Goal: Answer question/provide support

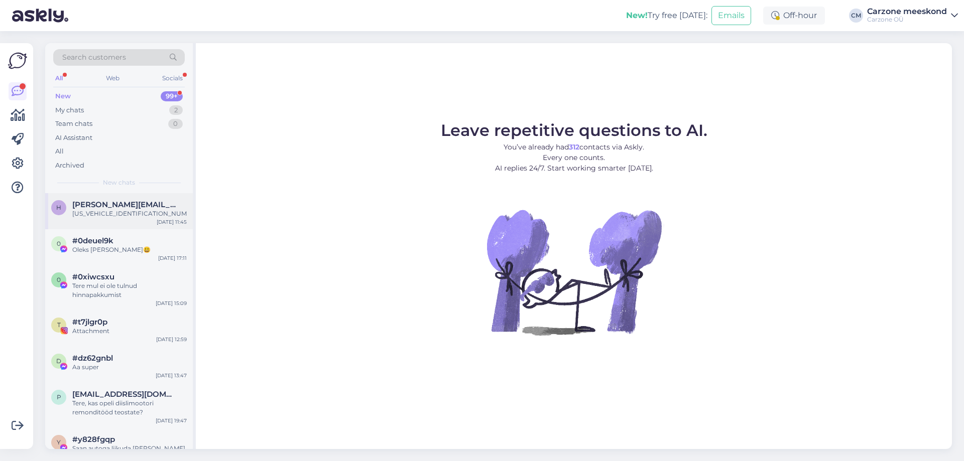
click at [133, 215] on div "[US_VEHICLE_IDENTIFICATION_NUMBER]" at bounding box center [129, 213] width 114 height 9
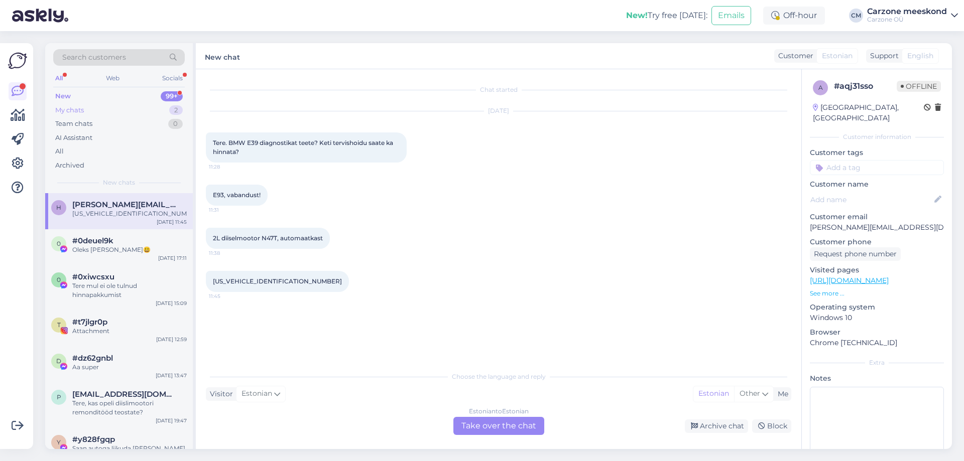
click at [80, 109] on div "My chats" at bounding box center [69, 110] width 29 height 10
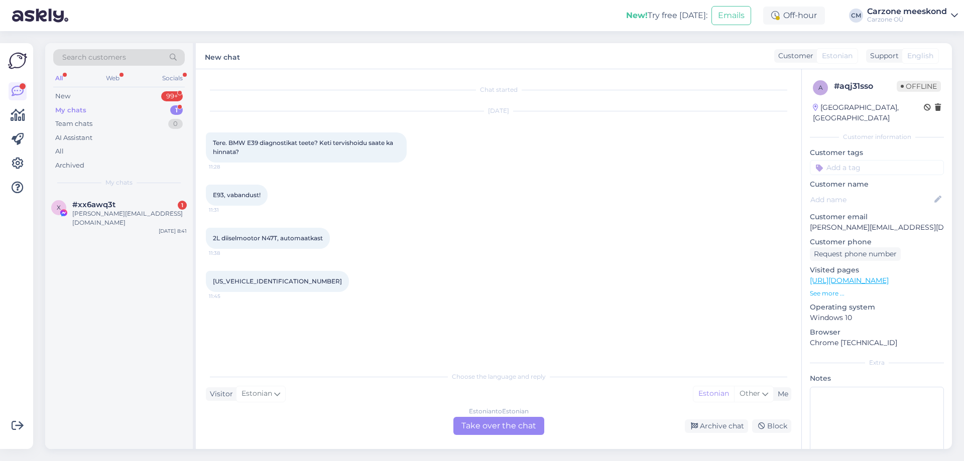
click at [126, 211] on div "[PERSON_NAME][EMAIL_ADDRESS][DOMAIN_NAME]" at bounding box center [129, 218] width 114 height 18
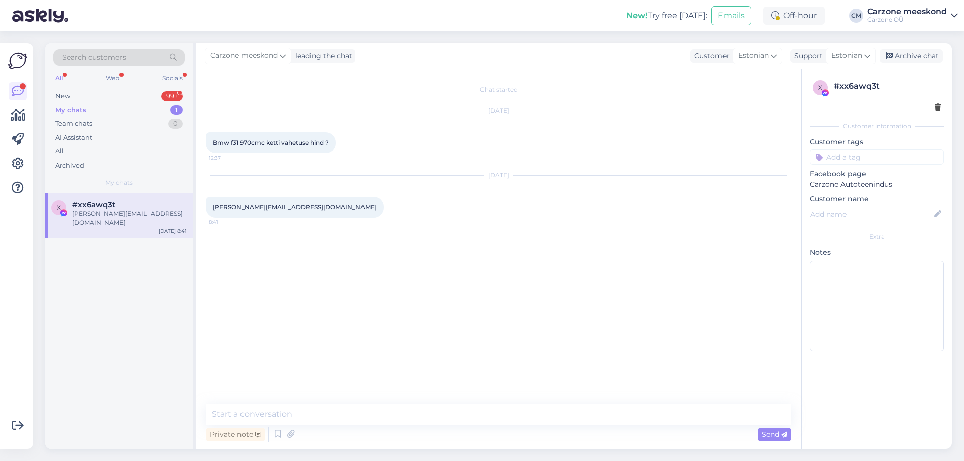
click at [247, 150] on div "Bmw f31 970cmc ketti vahetuse hind ? 12:37" at bounding box center [271, 142] width 130 height 21
click at [249, 142] on span "Bmw f31 970cmc ketti vahetuse hind ?" at bounding box center [271, 143] width 116 height 8
click at [916, 56] on div "Archive chat" at bounding box center [910, 56] width 63 height 14
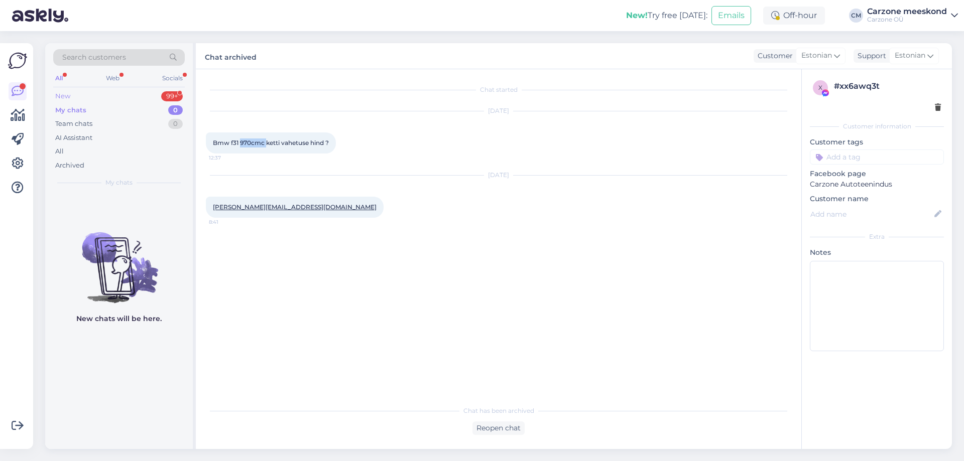
click at [62, 92] on div "New" at bounding box center [62, 96] width 15 height 10
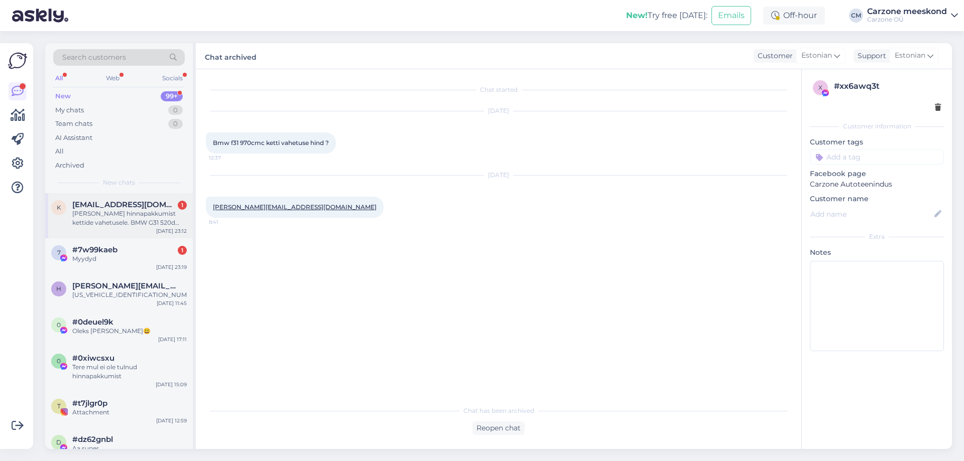
click at [144, 204] on span "[EMAIL_ADDRESS][DOMAIN_NAME]" at bounding box center [124, 204] width 104 height 9
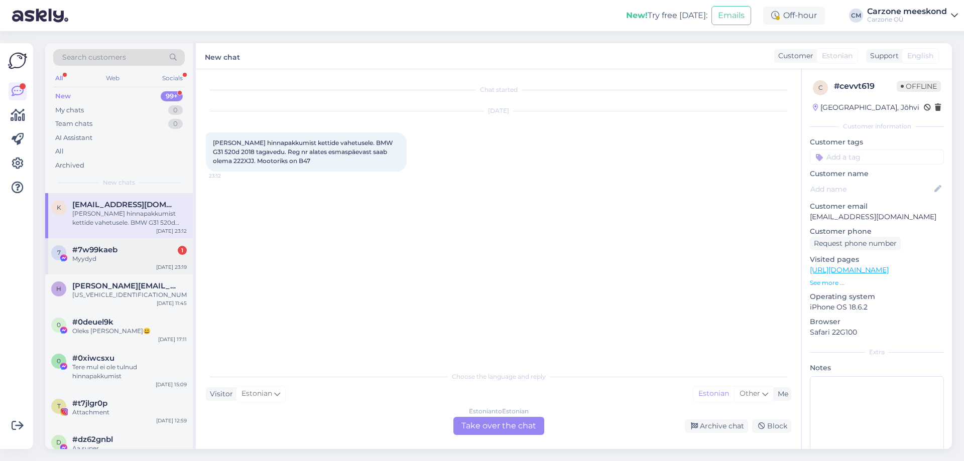
click at [125, 246] on div "#7w99kaeb 1" at bounding box center [129, 249] width 114 height 9
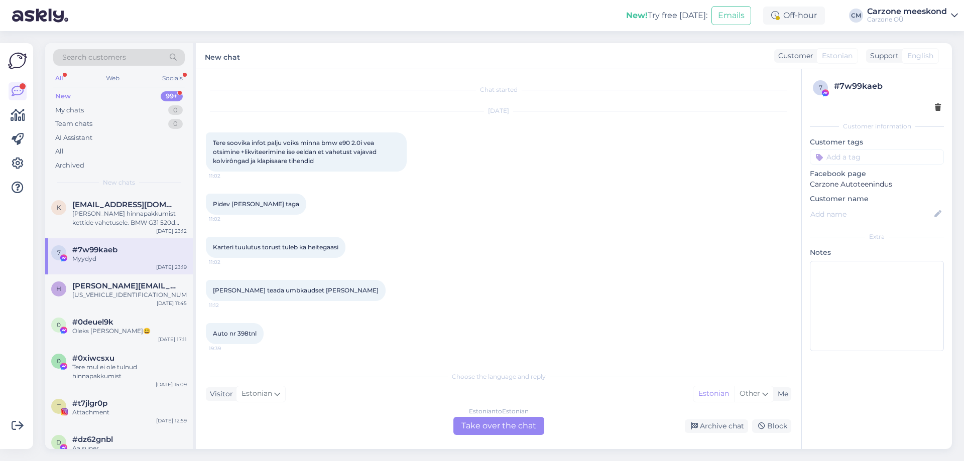
scroll to position [105, 0]
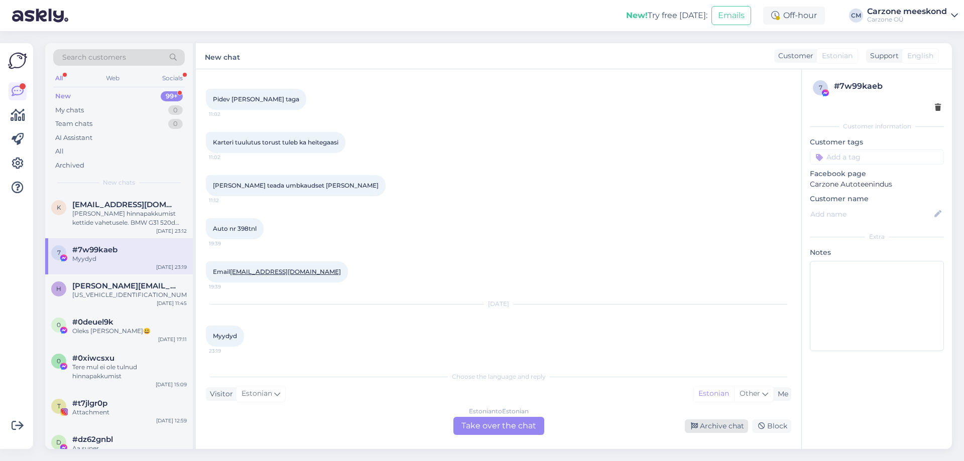
click at [738, 424] on div "Archive chat" at bounding box center [716, 427] width 63 height 14
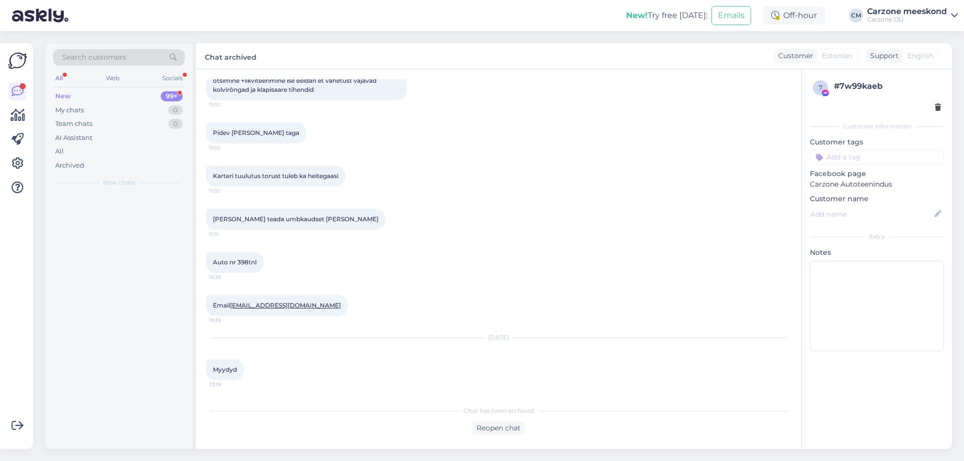
scroll to position [71, 0]
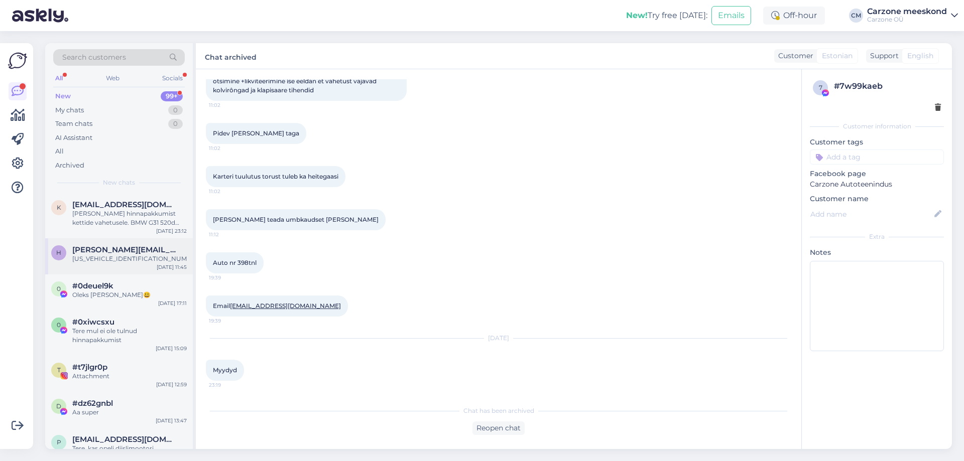
click at [126, 261] on div "[US_VEHICLE_IDENTIFICATION_NUMBER]" at bounding box center [129, 258] width 114 height 9
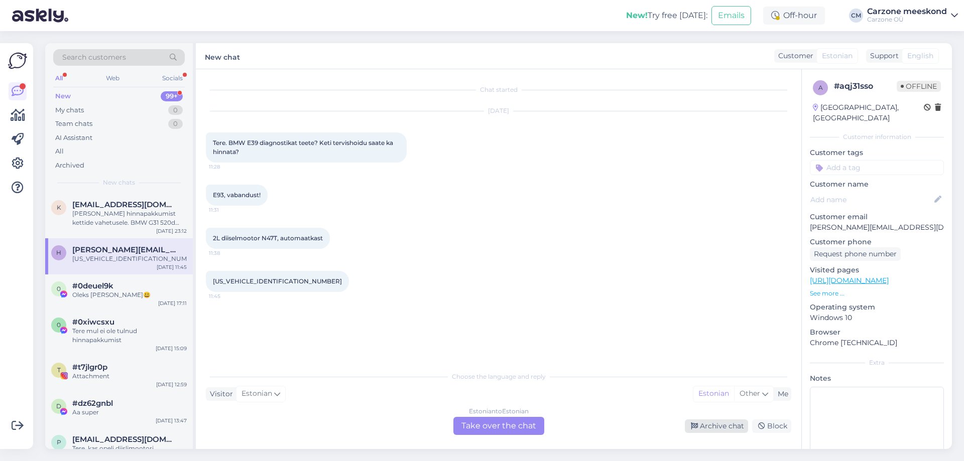
click at [733, 429] on div "Archive chat" at bounding box center [716, 427] width 63 height 14
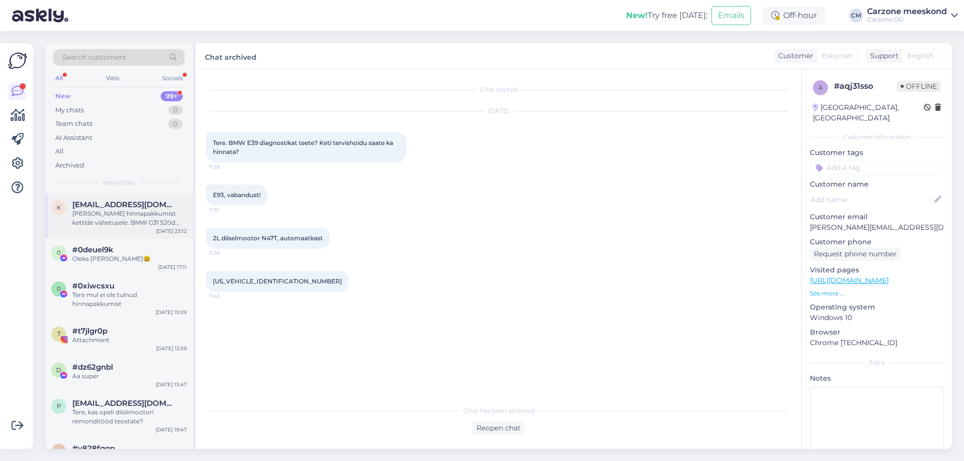
click at [121, 211] on div "[PERSON_NAME] hinnapakkumist kettide vahetusele. BMW G31 520d 2018 tagavedu. Re…" at bounding box center [129, 218] width 114 height 18
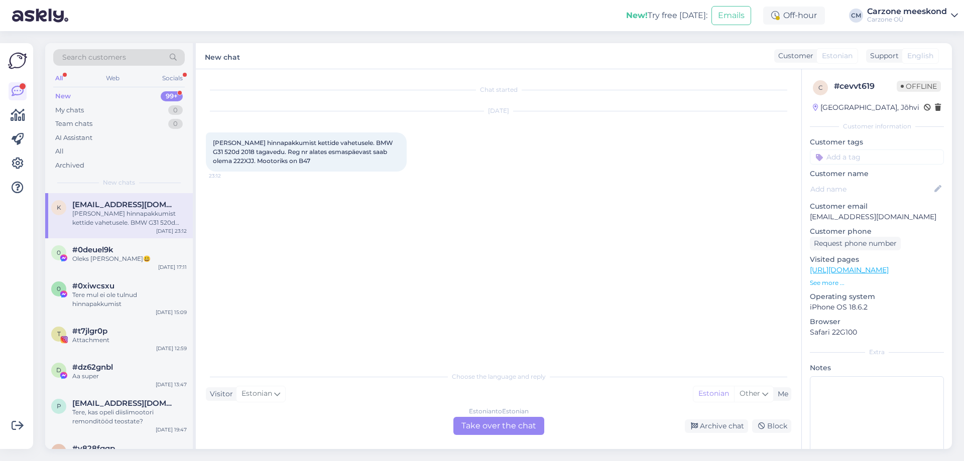
click at [221, 156] on div "[PERSON_NAME] hinnapakkumist kettide vahetusele. BMW G31 520d 2018 tagavedu. Re…" at bounding box center [306, 151] width 201 height 39
click at [221, 155] on span "[PERSON_NAME] hinnapakkumist kettide vahetusele. BMW G31 520d 2018 tagavedu. Re…" at bounding box center [304, 152] width 182 height 26
click at [218, 159] on span "[PERSON_NAME] hinnapakkumist kettide vahetusele. BMW G31 520d 2018 tagavedu. Re…" at bounding box center [304, 152] width 182 height 26
copy span "222XJJ"
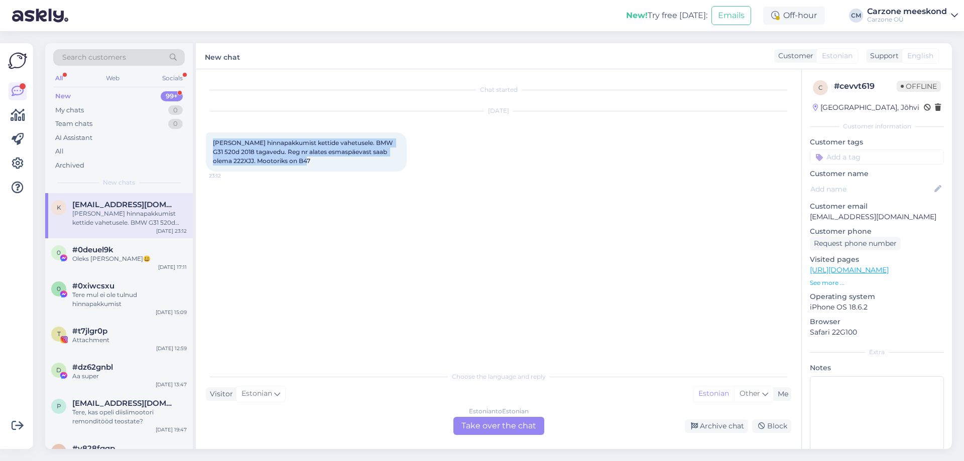
drag, startPoint x: 296, startPoint y: 162, endPoint x: 204, endPoint y: 134, distance: 95.6
click at [204, 134] on div "Chat started [DATE] Tere soovin hinnapakkumist kettide vahetusele. BMW G31 520d…" at bounding box center [498, 259] width 605 height 380
copy span "[PERSON_NAME] hinnapakkumist kettide vahetusele. BMW G31 520d 2018 tagavedu. Re…"
click at [845, 218] on p "[EMAIL_ADDRESS][DOMAIN_NAME]" at bounding box center [877, 217] width 134 height 11
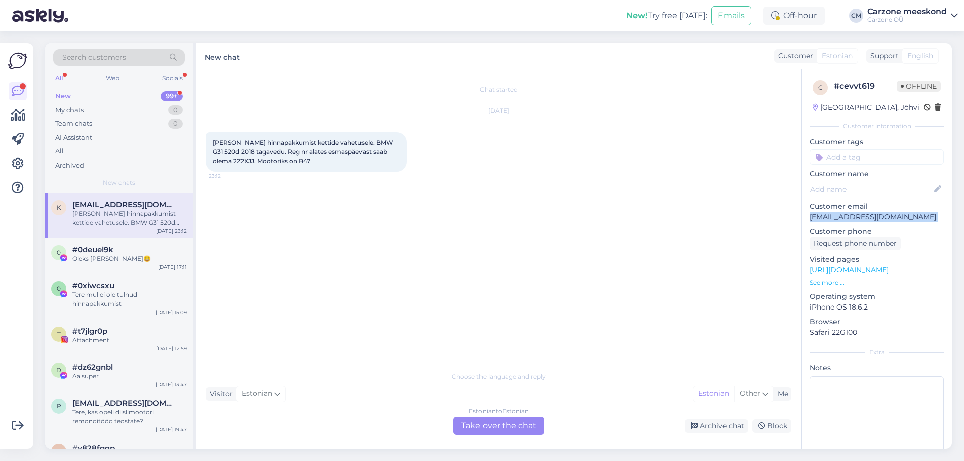
click at [845, 218] on p "[EMAIL_ADDRESS][DOMAIN_NAME]" at bounding box center [877, 217] width 134 height 11
copy p "[EMAIL_ADDRESS][DOMAIN_NAME]"
click at [527, 426] on div "Estonian to Estonian Take over the chat" at bounding box center [498, 426] width 91 height 18
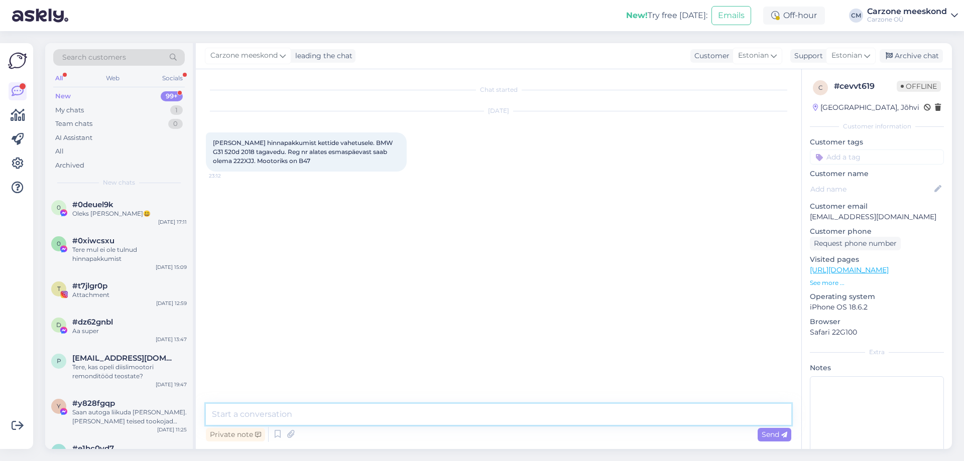
click at [410, 409] on textarea at bounding box center [498, 414] width 585 height 21
paste textarea "Tere, Aitäh päringu eest! [PERSON_NAME] hinnapakkumiste koostamise nimekirja. E…"
type textarea "Tere, Aitäh päringu eest! [PERSON_NAME] hinnapakkumiste koostamise nimekirja. E…"
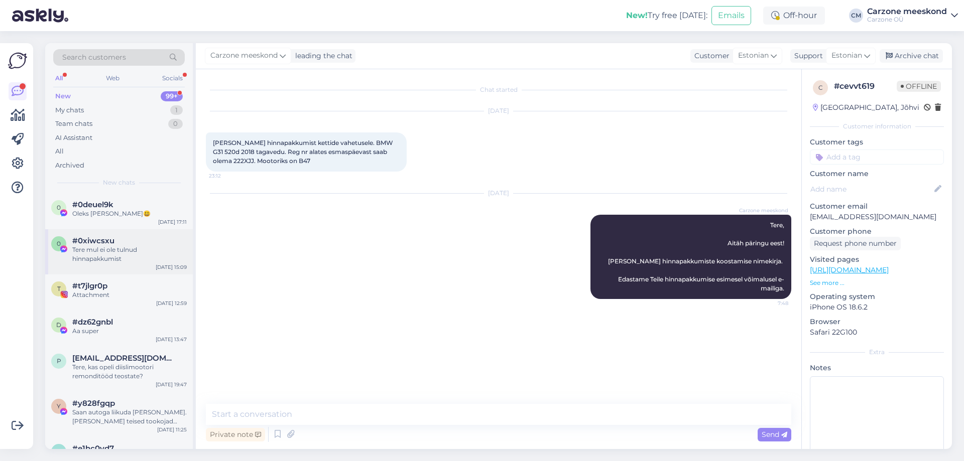
click at [121, 248] on div "Tere mul ei ole tulnud hinnapakkumist" at bounding box center [129, 254] width 114 height 18
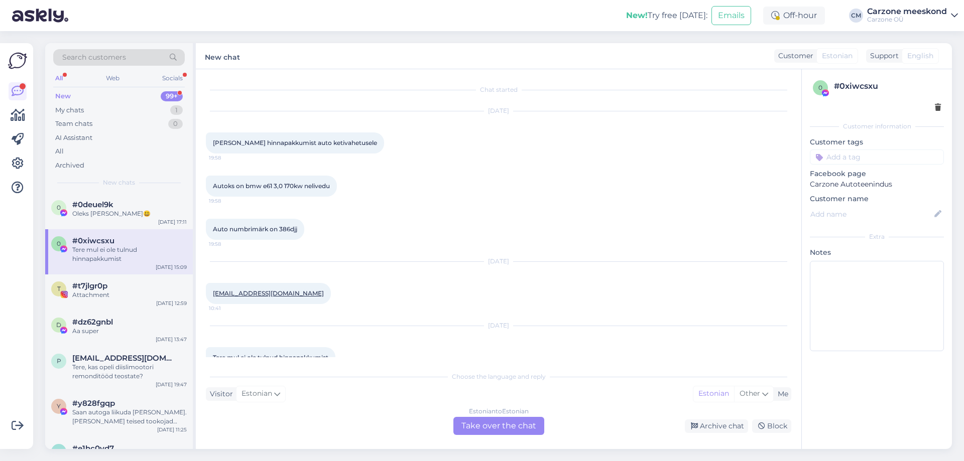
scroll to position [22, 0]
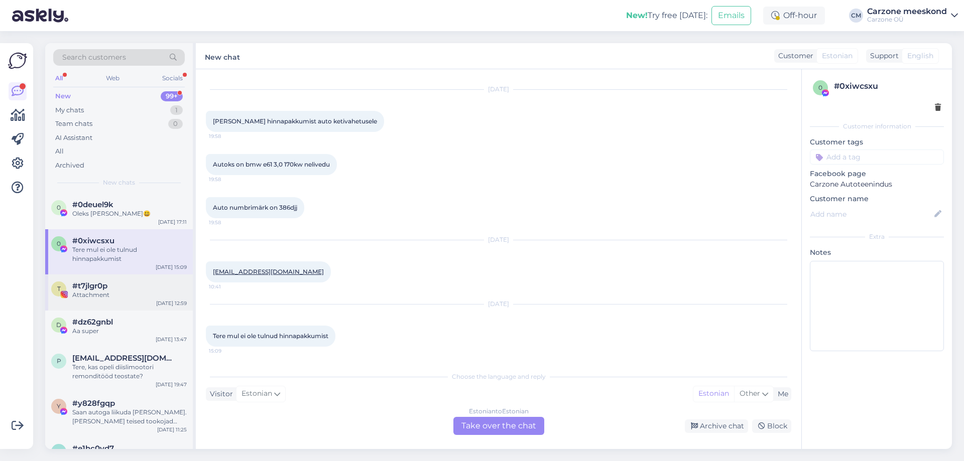
click at [137, 295] on div "Attachment" at bounding box center [129, 295] width 114 height 9
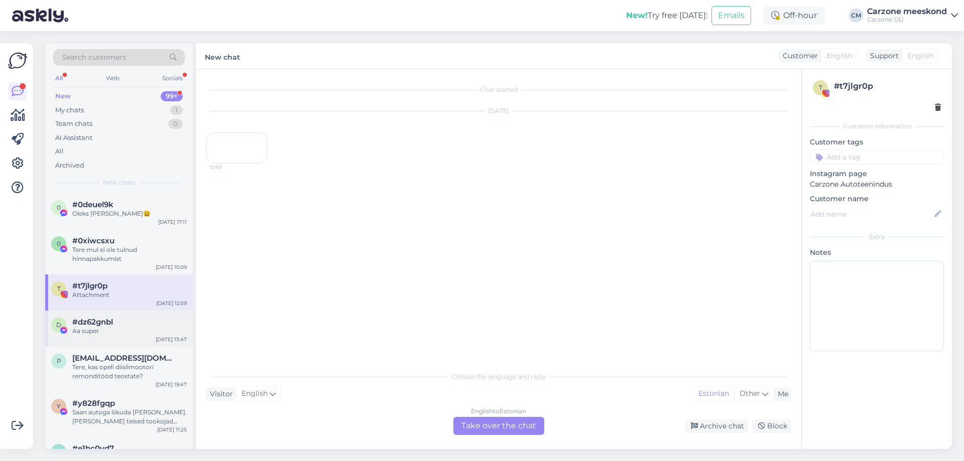
scroll to position [0, 0]
click at [124, 314] on div "d #dz62gnbl Aa super [DATE] 13:47" at bounding box center [119, 329] width 148 height 36
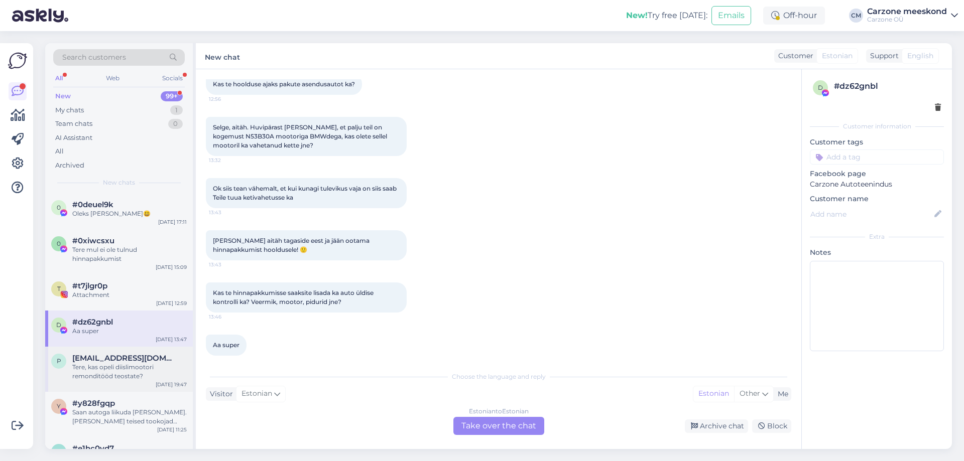
click at [130, 360] on div "[EMAIL_ADDRESS][DOMAIN_NAME]" at bounding box center [129, 358] width 114 height 9
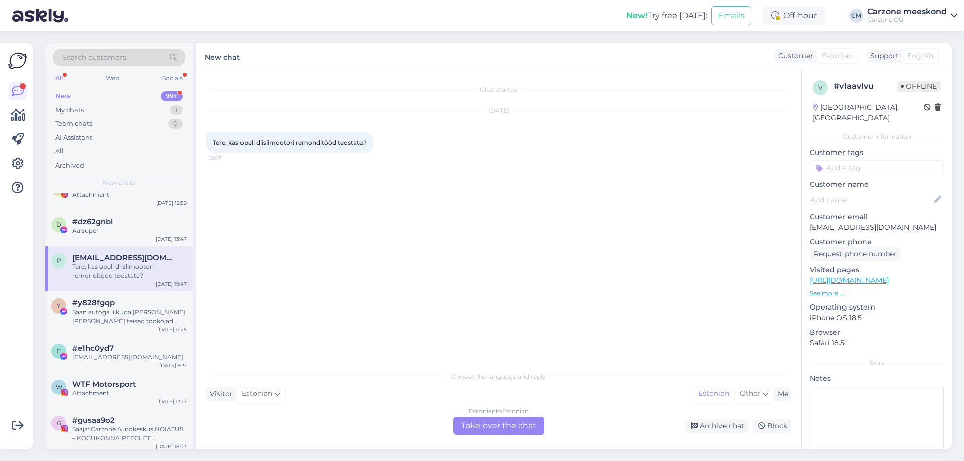
scroll to position [0, 0]
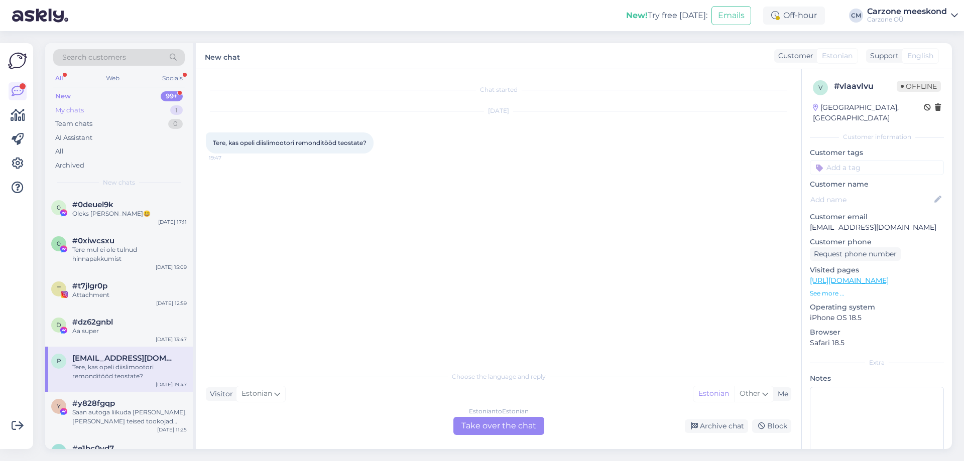
click at [78, 106] on div "My chats" at bounding box center [69, 110] width 29 height 10
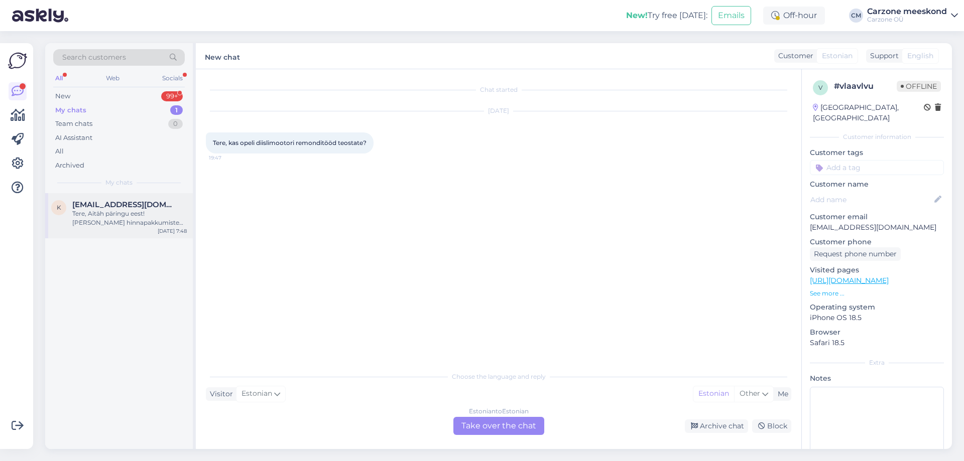
click at [126, 214] on div "Tere, Aitäh päringu eest! [PERSON_NAME] hinnapakkumiste koostamise nimekirja. E…" at bounding box center [129, 218] width 114 height 18
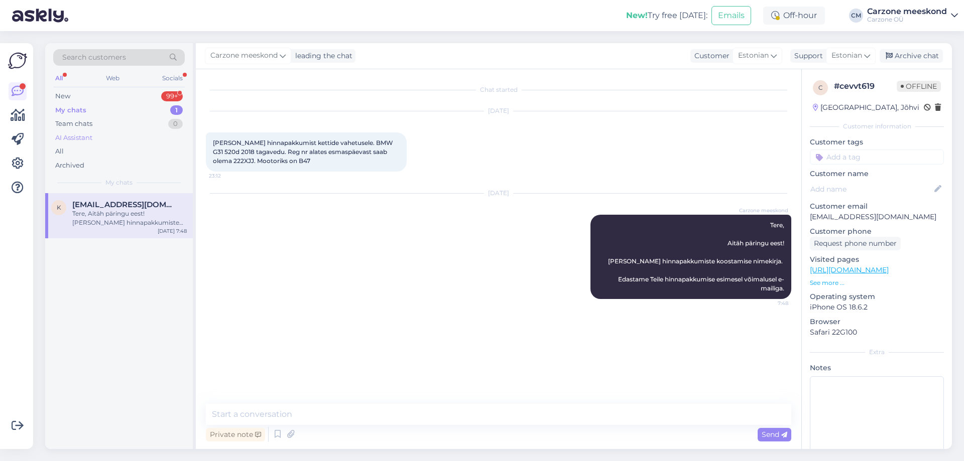
click at [84, 136] on div "AI Assistant" at bounding box center [73, 138] width 37 height 10
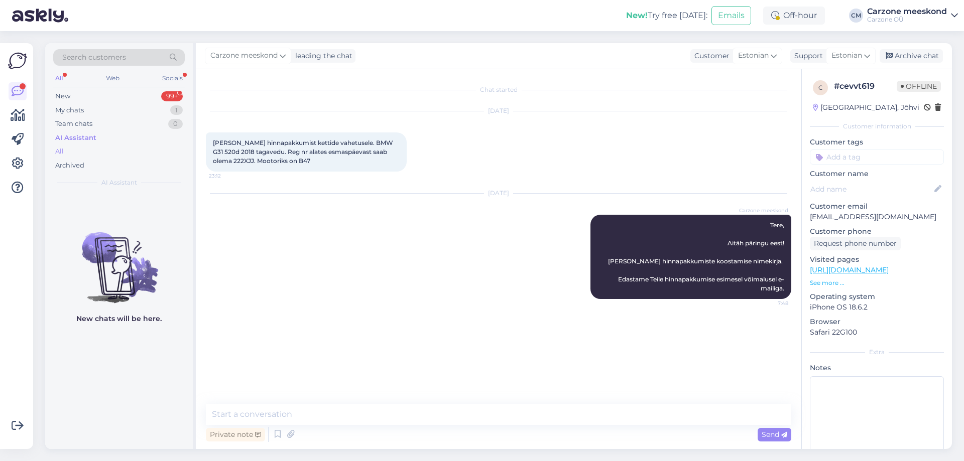
click at [56, 148] on div "All" at bounding box center [59, 152] width 9 height 10
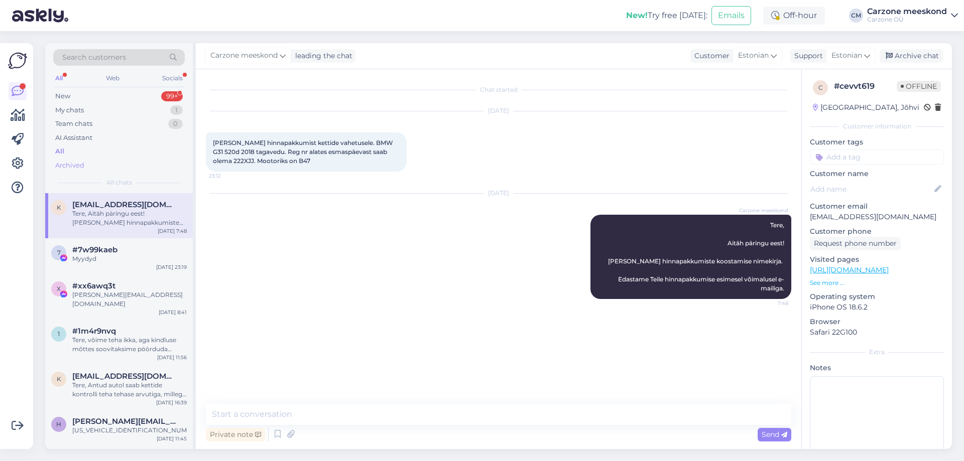
click at [76, 159] on div "Archived" at bounding box center [118, 166] width 131 height 14
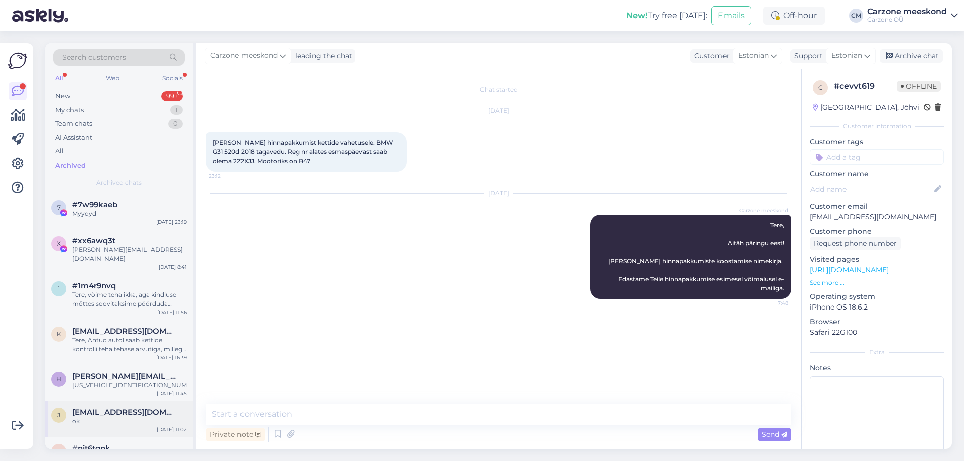
click at [131, 417] on div "ok" at bounding box center [129, 421] width 114 height 9
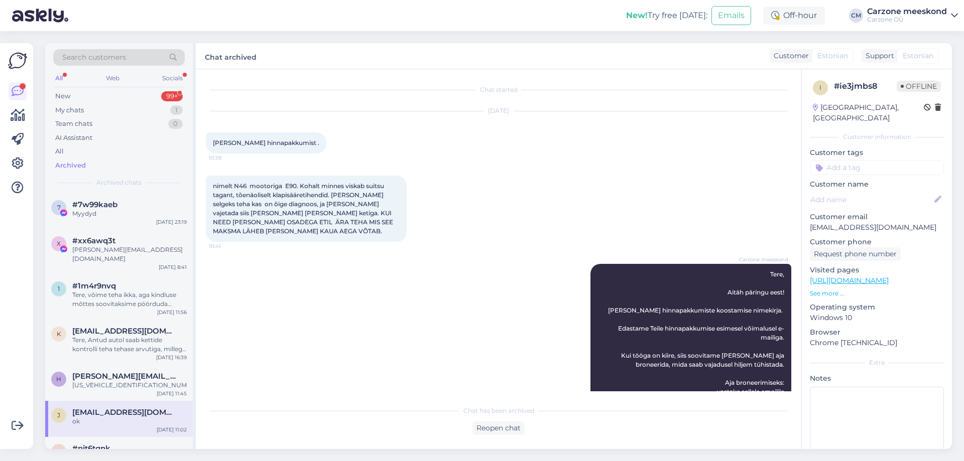
scroll to position [326, 0]
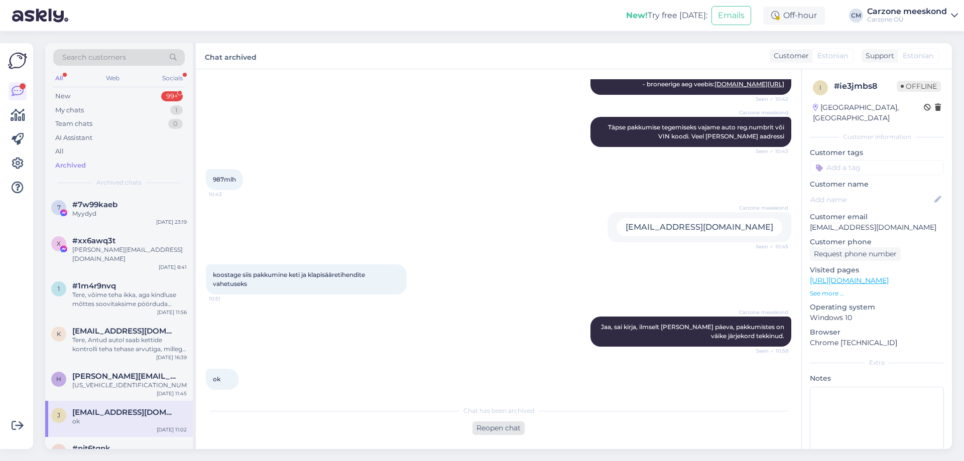
click at [499, 430] on div "Reopen chat" at bounding box center [498, 429] width 52 height 14
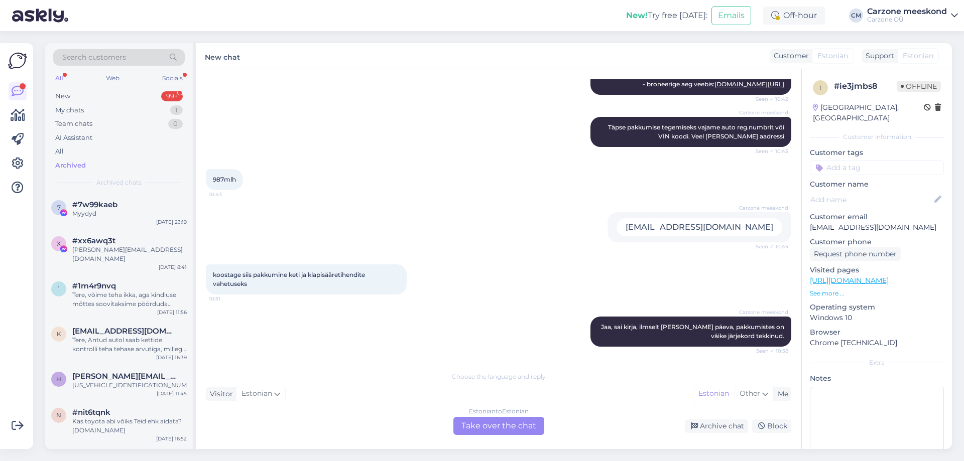
click at [499, 429] on div "Estonian to Estonian Take over the chat" at bounding box center [498, 426] width 91 height 18
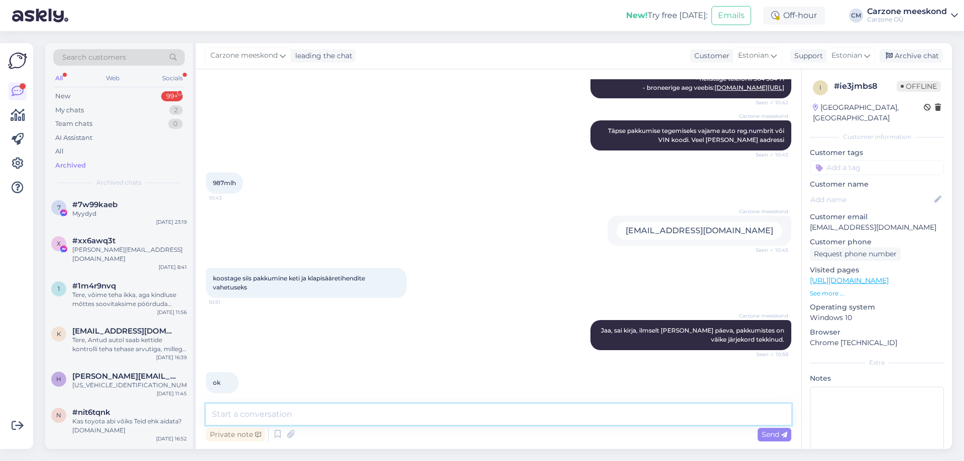
click at [501, 415] on textarea at bounding box center [498, 414] width 585 height 21
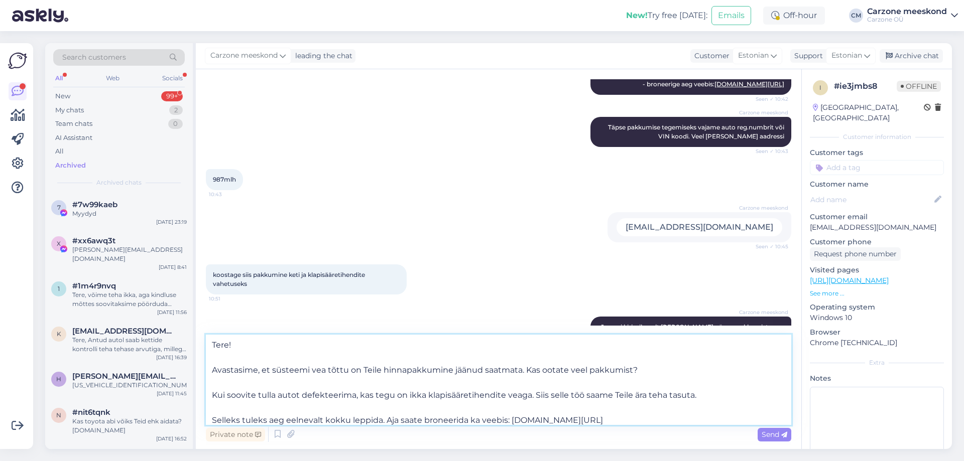
type textarea "Tere! Avastasime, et süsteemi vea tõttu on Teile hinnapakkumine jäänud saatmata…"
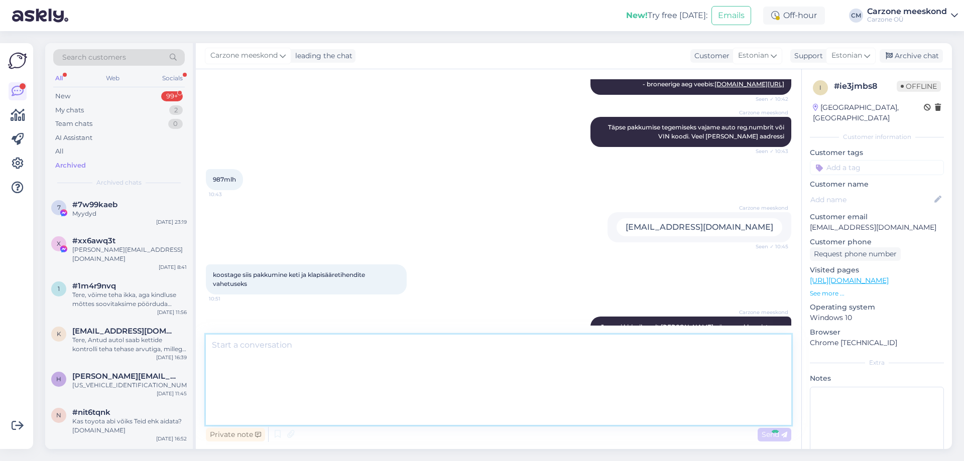
scroll to position [477, 0]
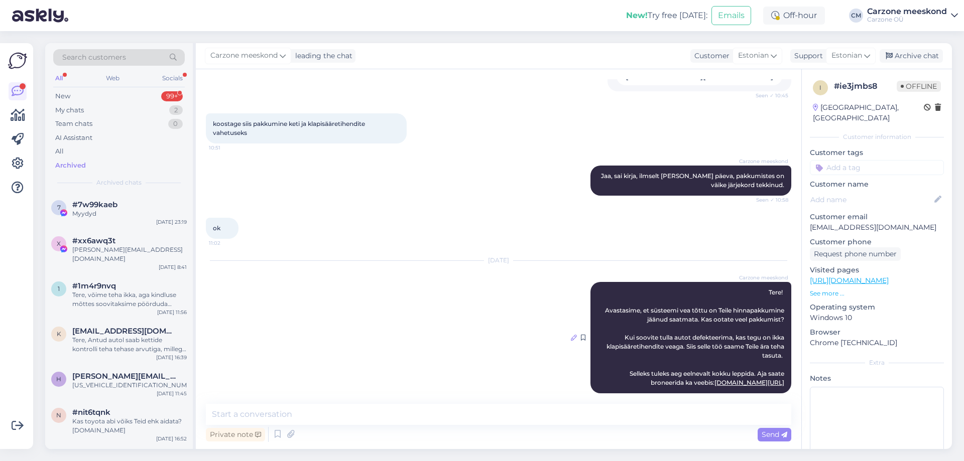
click at [571, 335] on icon at bounding box center [574, 338] width 6 height 6
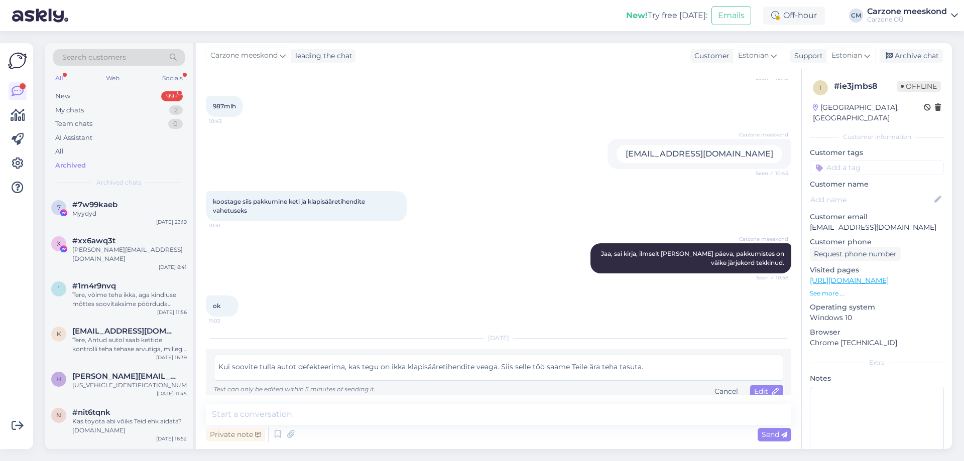
scroll to position [53, 0]
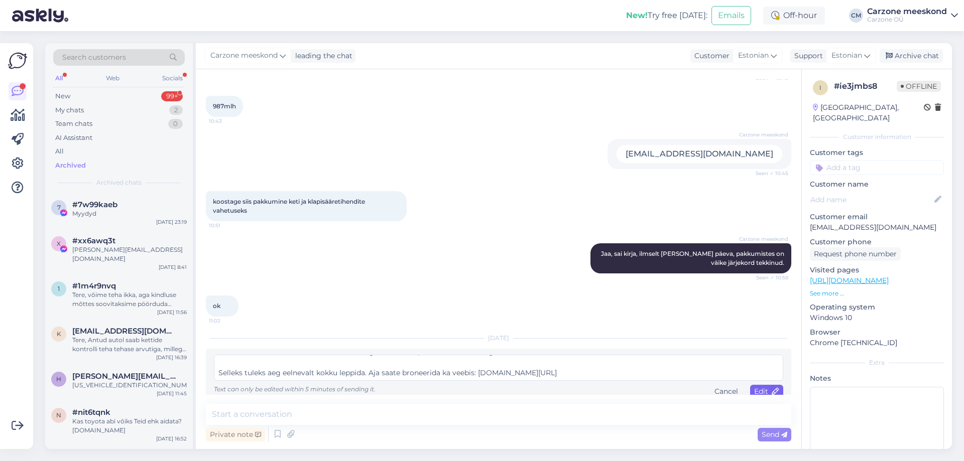
type textarea "Tere! Avastasime, et süsteemi vea tõttu on Teile hinnapakkumine jäänud saatmata…"
click at [772, 388] on icon at bounding box center [775, 391] width 7 height 7
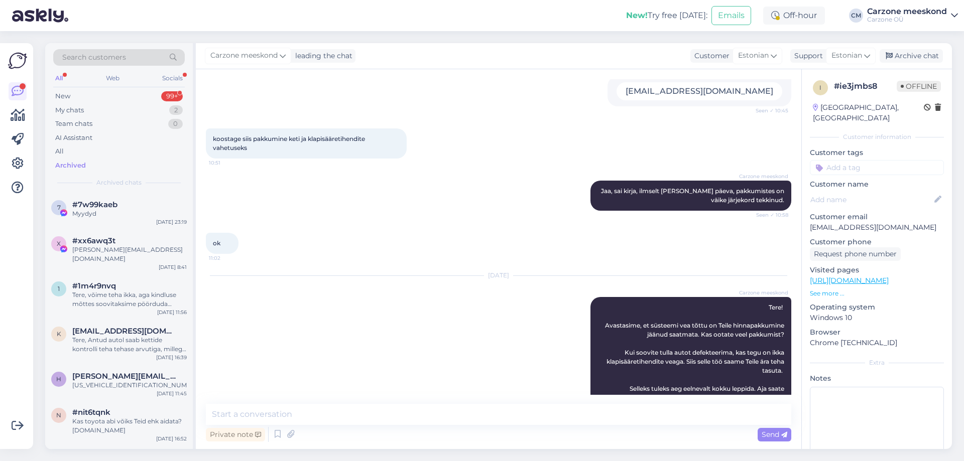
scroll to position [477, 0]
